Goal: Task Accomplishment & Management: Manage account settings

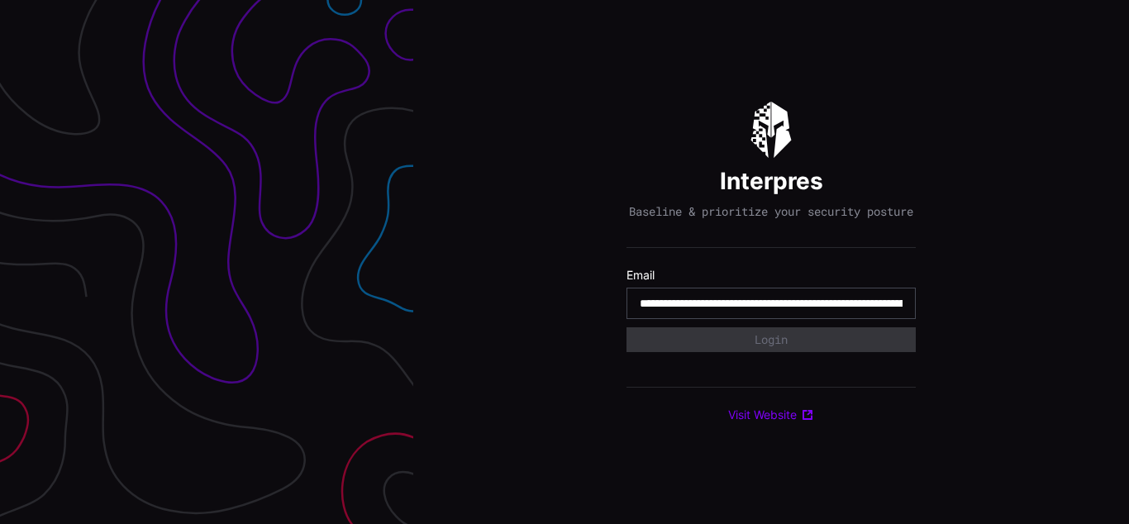
click at [771, 311] on input "**********" at bounding box center [771, 303] width 263 height 15
click at [565, 262] on div "Interpres Baseline & prioritize your security posture Email Login Visit Website" at bounding box center [771, 262] width 716 height 524
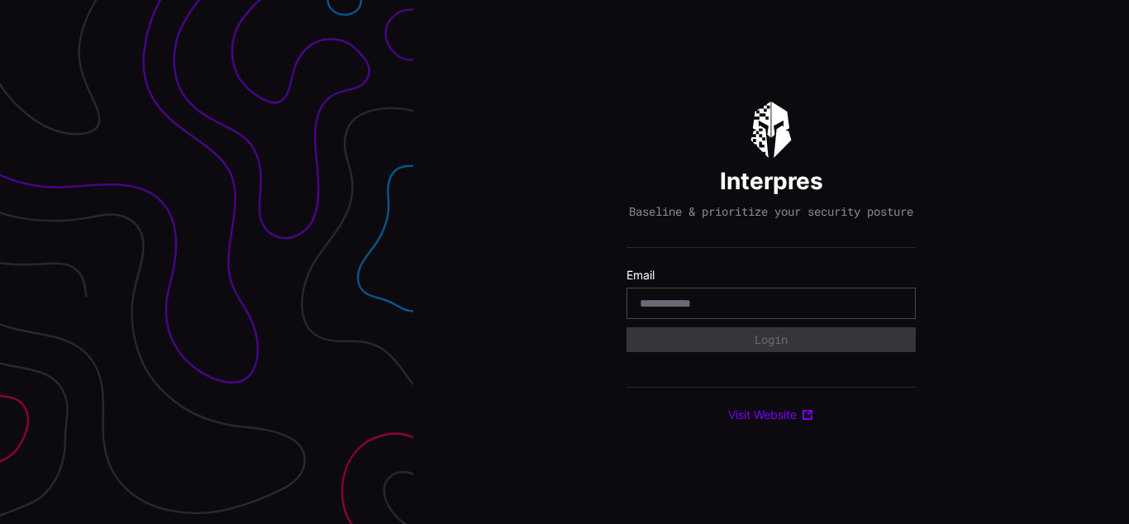
click at [565, 262] on div "Interpres Baseline & prioritize your security posture Email Login Visit Website" at bounding box center [771, 262] width 716 height 524
